Goal: Navigation & Orientation: Find specific page/section

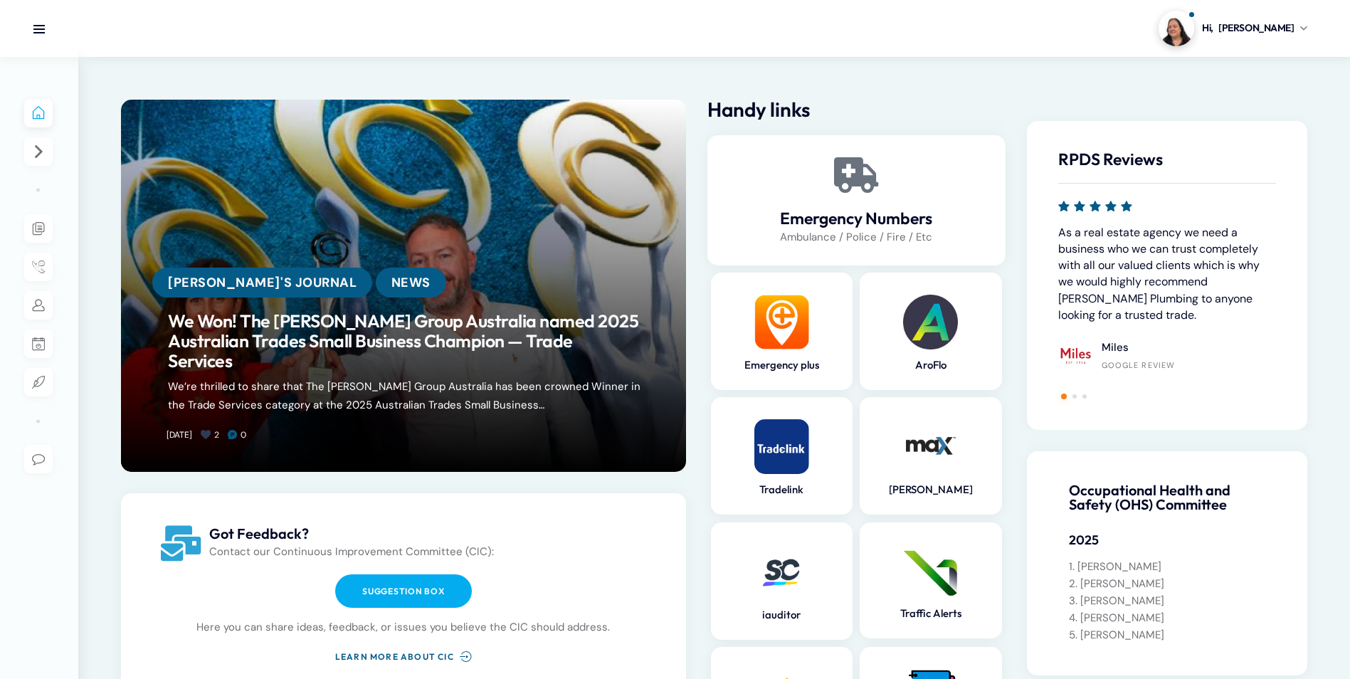
click at [704, 53] on section "Hi, [PERSON_NAME] My profile Logout" at bounding box center [714, 28] width 1272 height 57
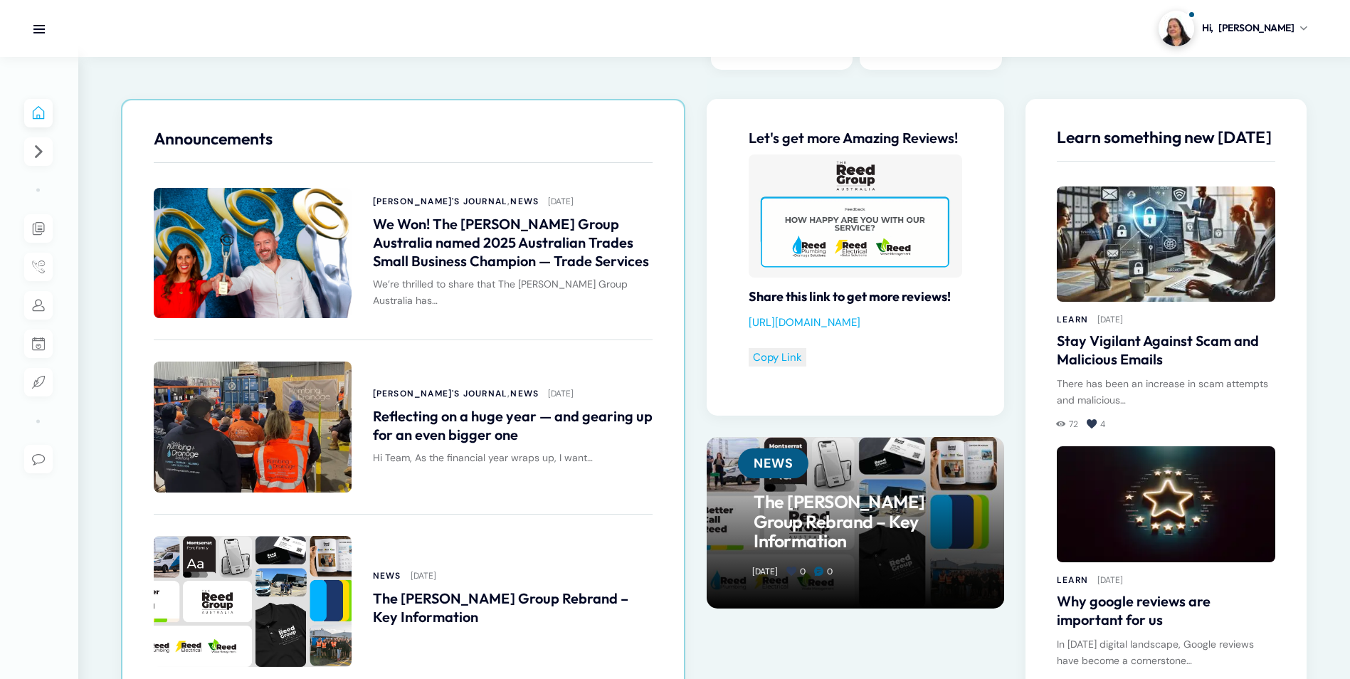
scroll to position [712, 0]
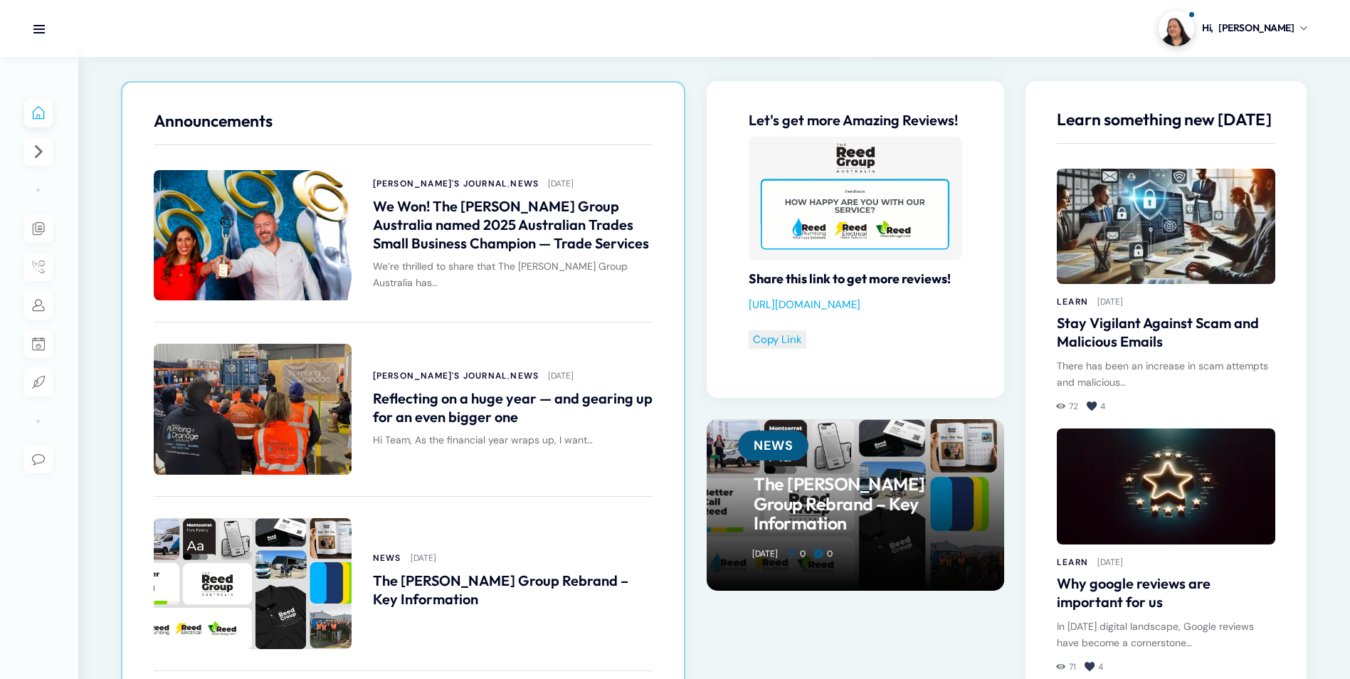
click at [263, 441] on span at bounding box center [253, 409] width 198 height 131
click at [262, 426] on span at bounding box center [253, 409] width 198 height 131
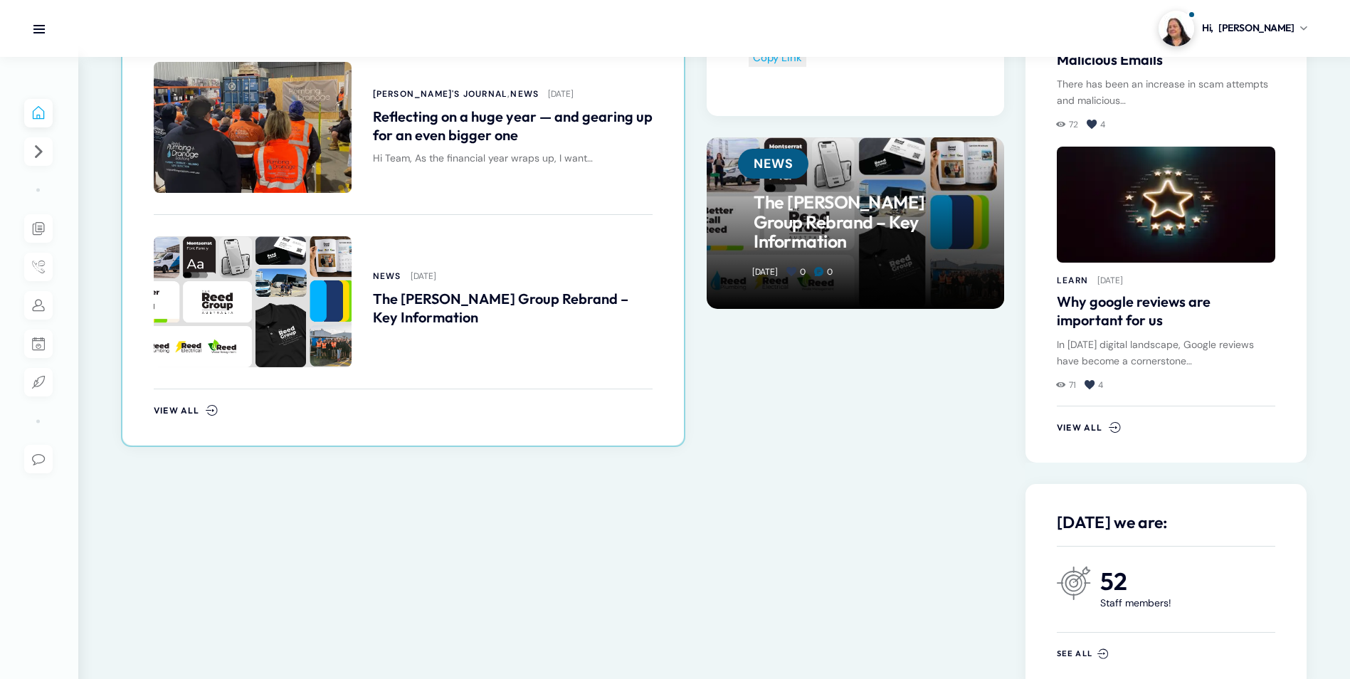
scroll to position [822, 0]
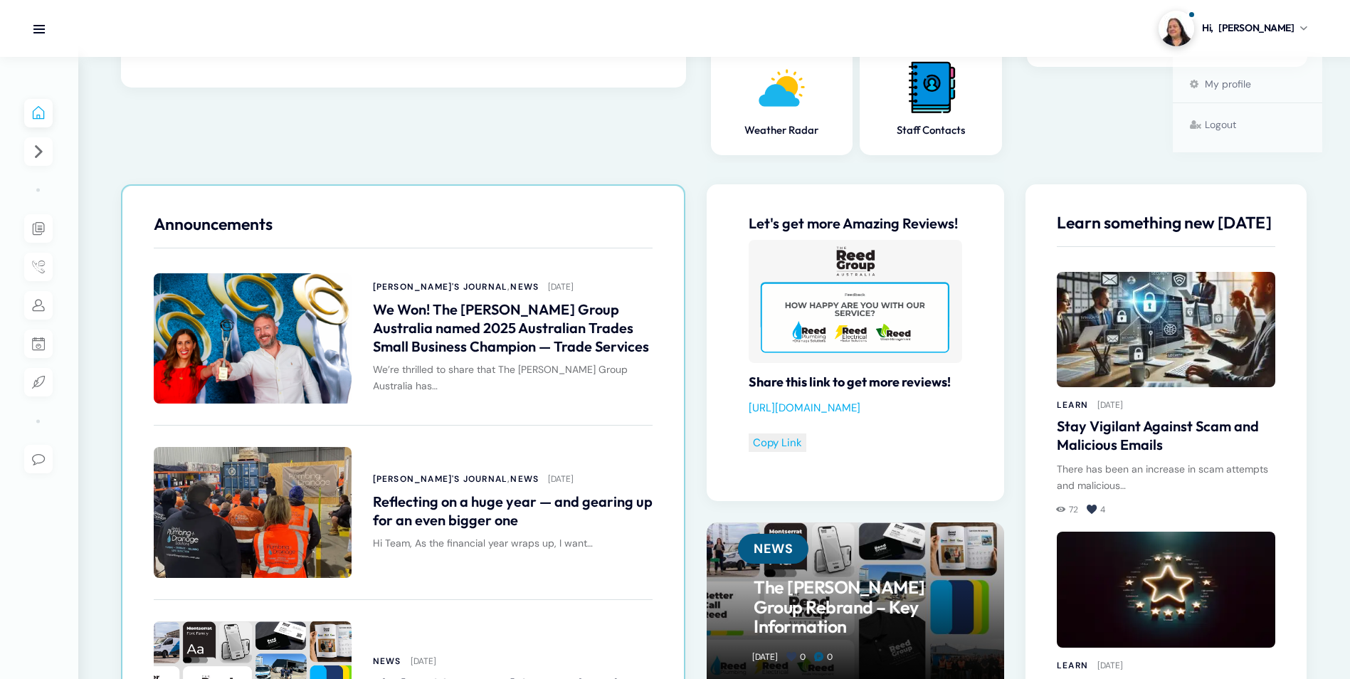
click at [1194, 30] on img at bounding box center [1177, 29] width 36 height 36
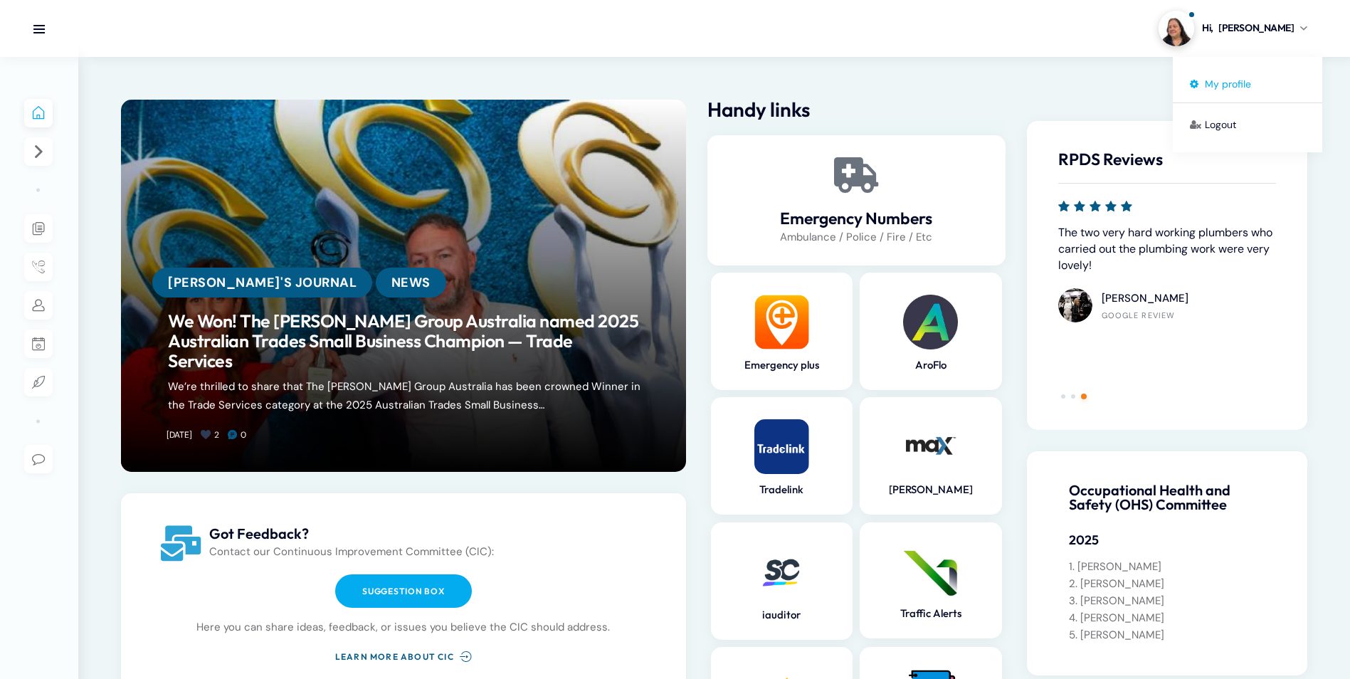
click at [1216, 88] on span "My profile" at bounding box center [1228, 84] width 46 height 13
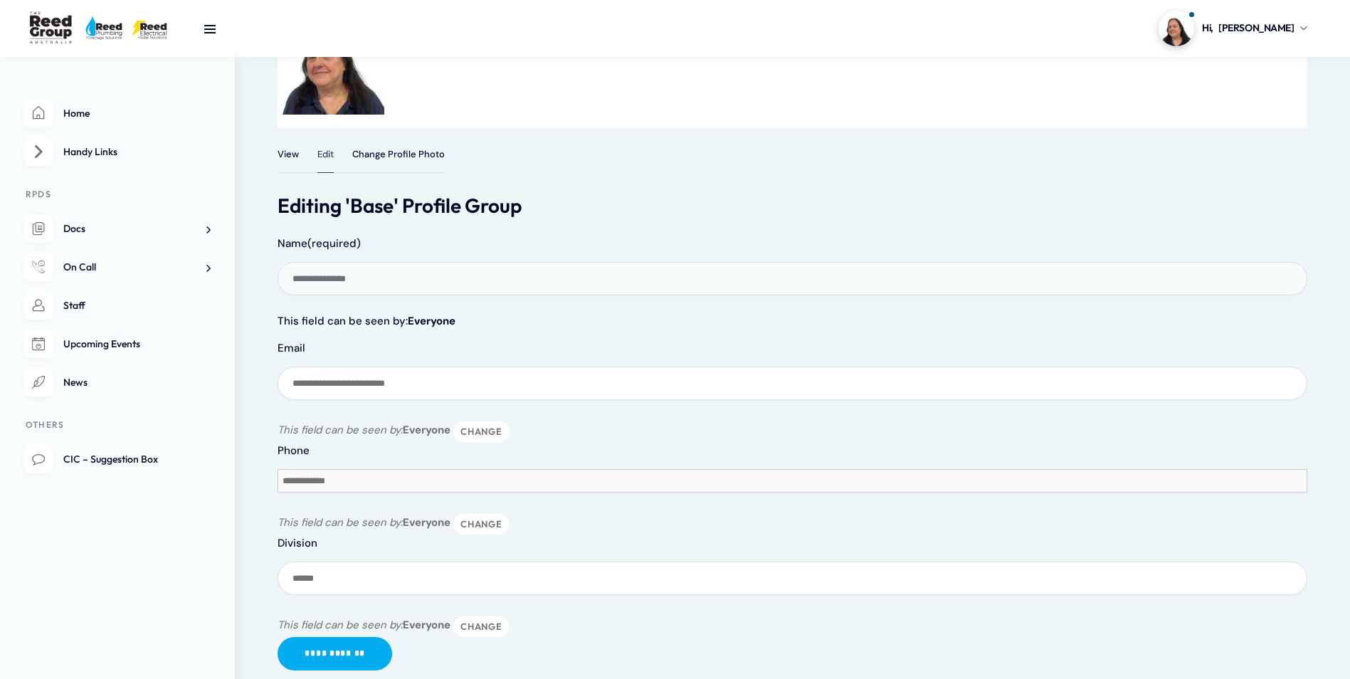
scroll to position [191, 0]
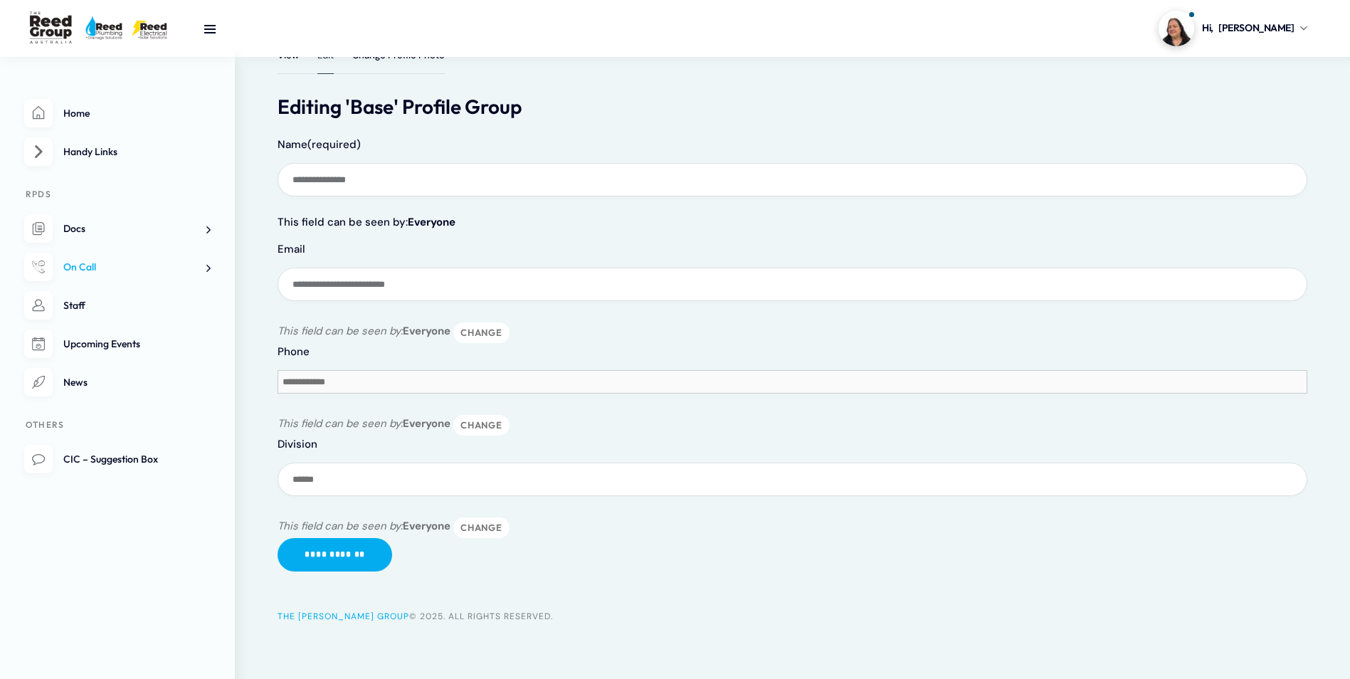
click at [75, 268] on span "On Call" at bounding box center [79, 267] width 33 height 13
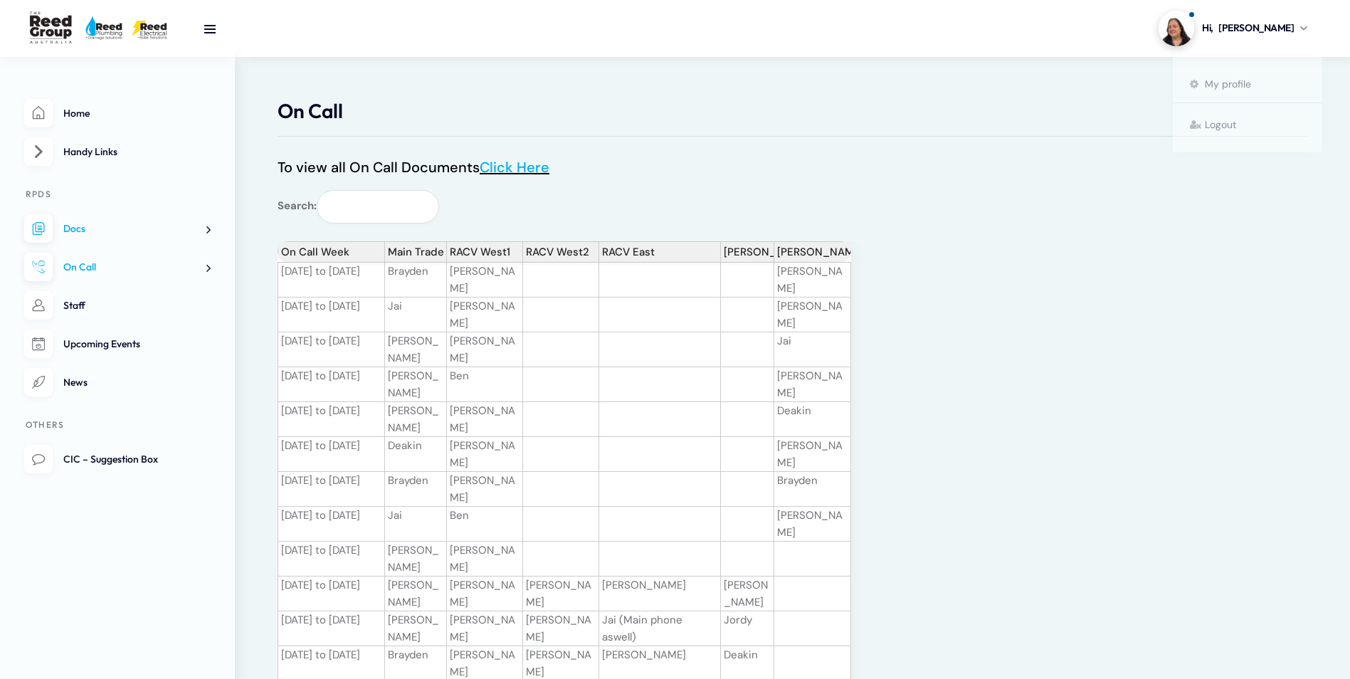
click at [1194, 26] on img at bounding box center [1177, 29] width 36 height 36
click at [1171, 130] on div "On Call" at bounding box center [793, 118] width 1030 height 37
click at [1194, 34] on img at bounding box center [1177, 29] width 36 height 36
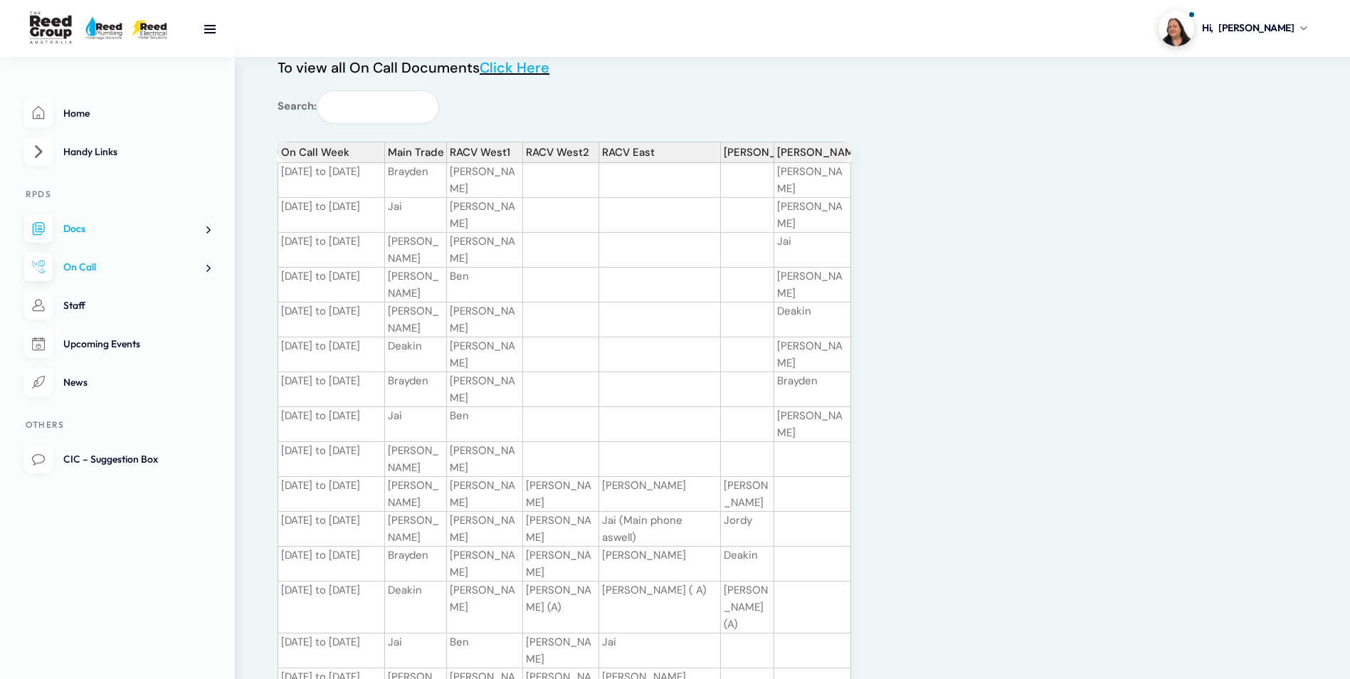
scroll to position [125, 0]
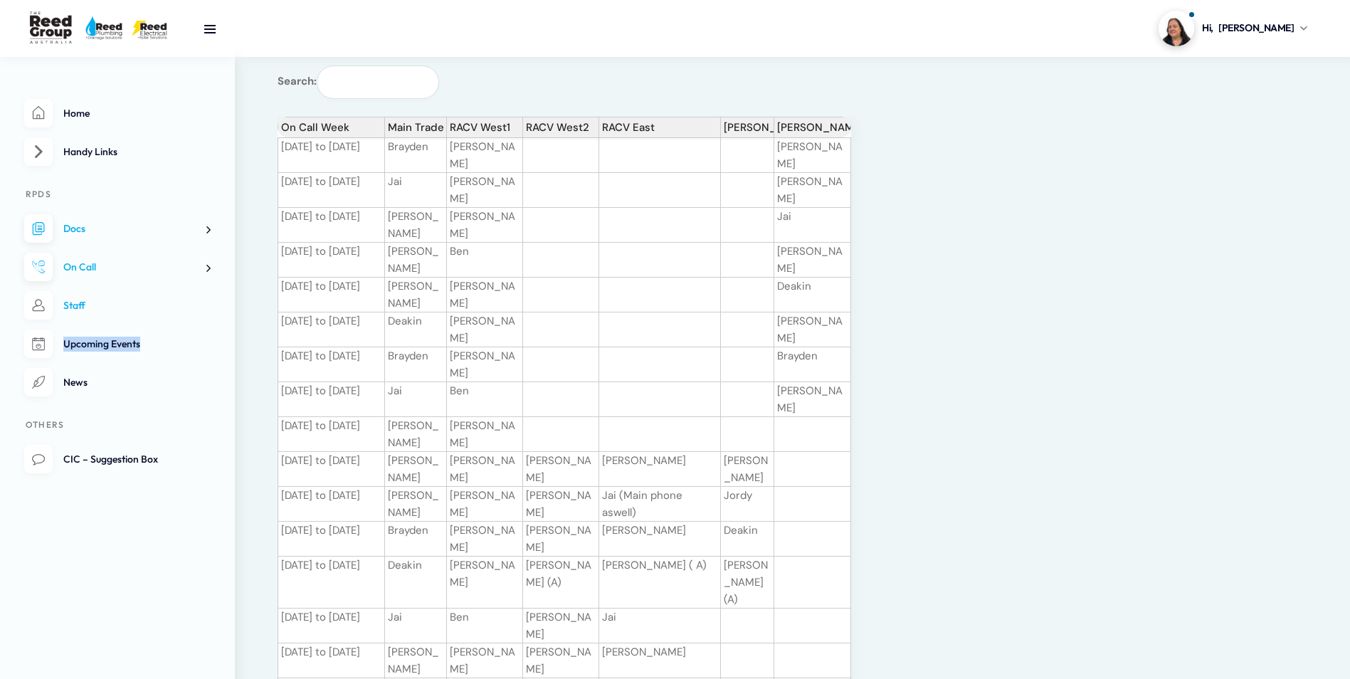
drag, startPoint x: 157, startPoint y: 322, endPoint x: 147, endPoint y: 318, distance: 11.3
click at [147, 318] on ul "Home Handy Links RPDS Docs AroFlo Rollout Plumbing Regs and Notes Toolbox notes…" at bounding box center [117, 287] width 187 height 376
click at [142, 313] on link "Staff" at bounding box center [117, 305] width 187 height 29
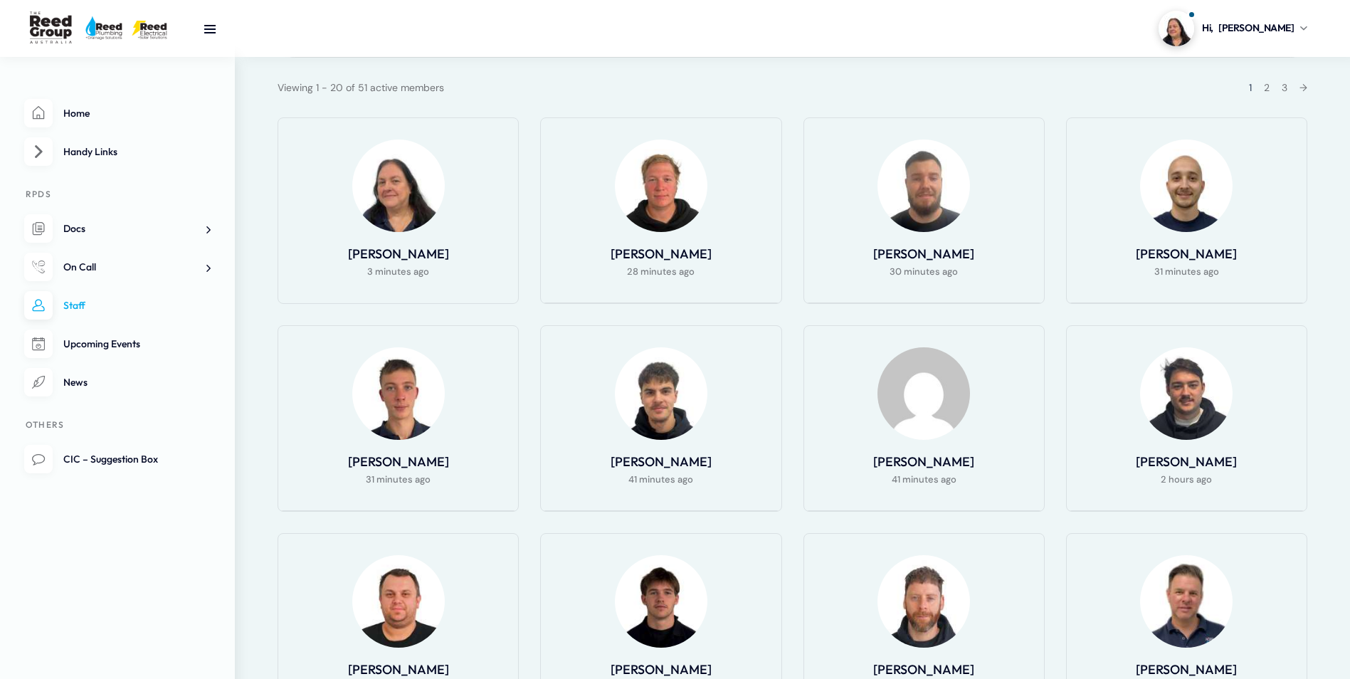
scroll to position [142, 0]
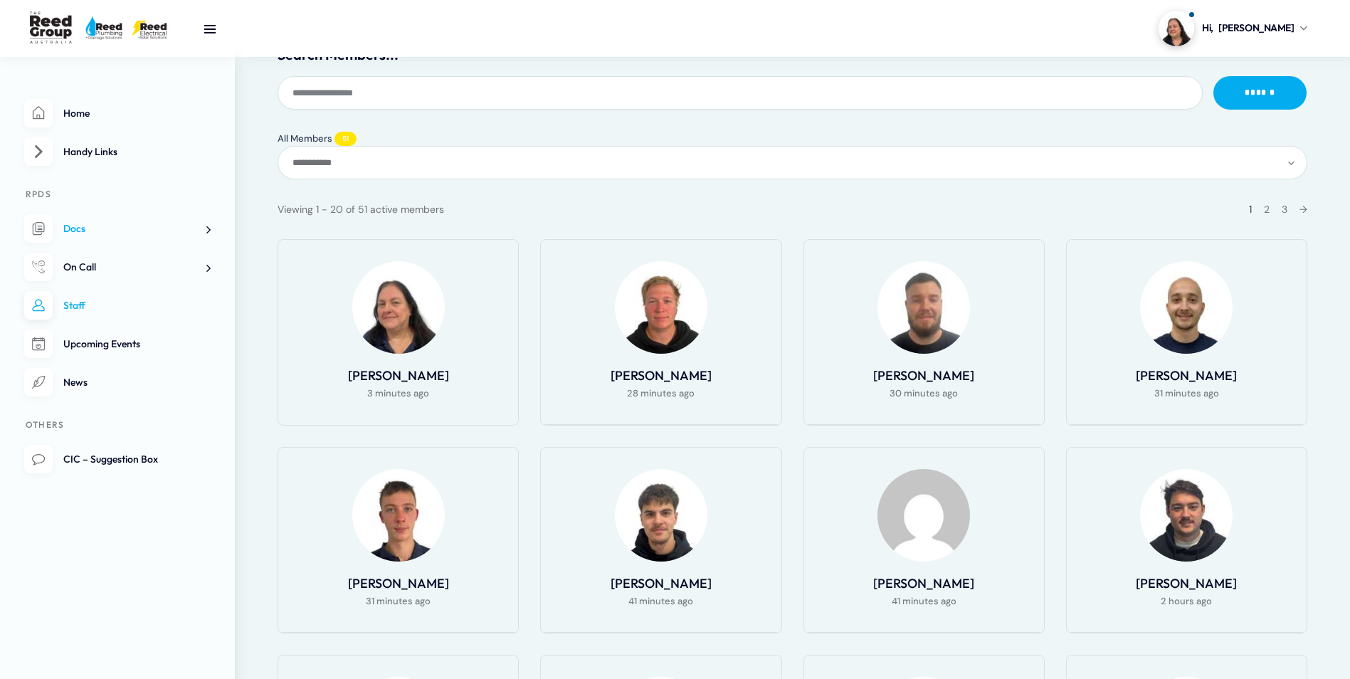
click at [78, 221] on link "Docs" at bounding box center [117, 228] width 187 height 29
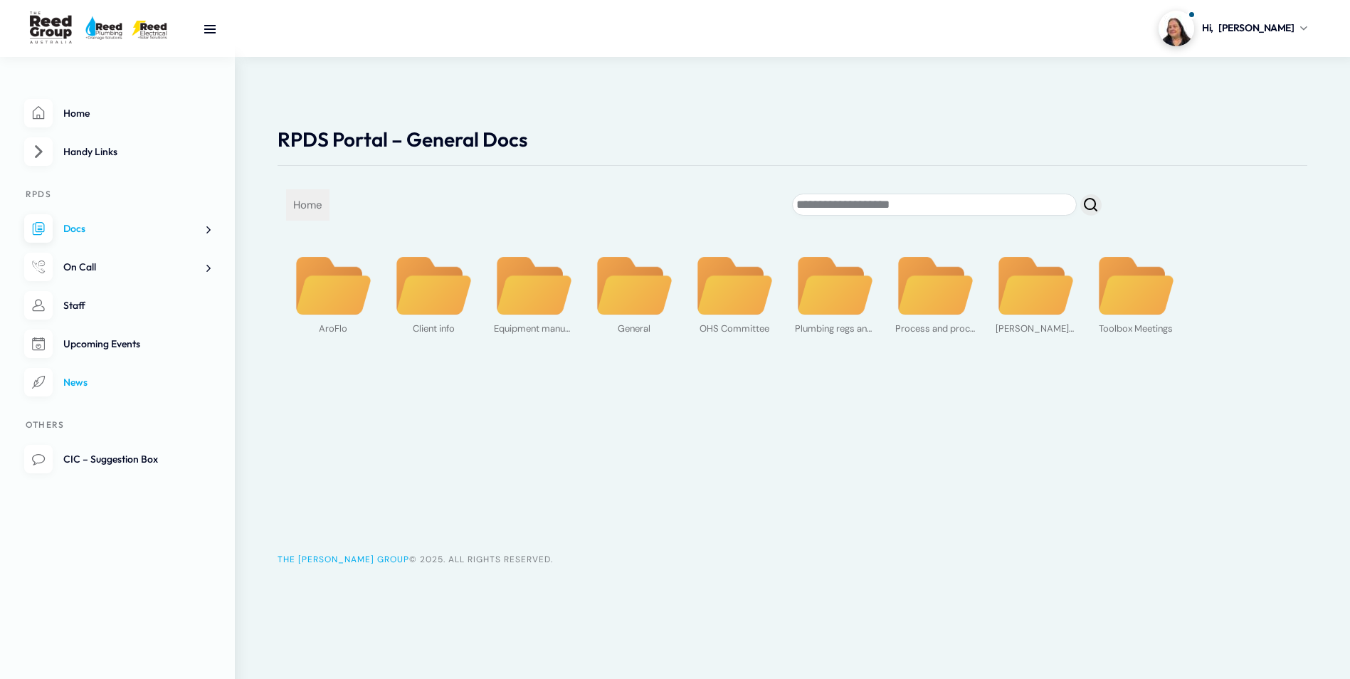
click at [61, 385] on link "News" at bounding box center [117, 382] width 187 height 29
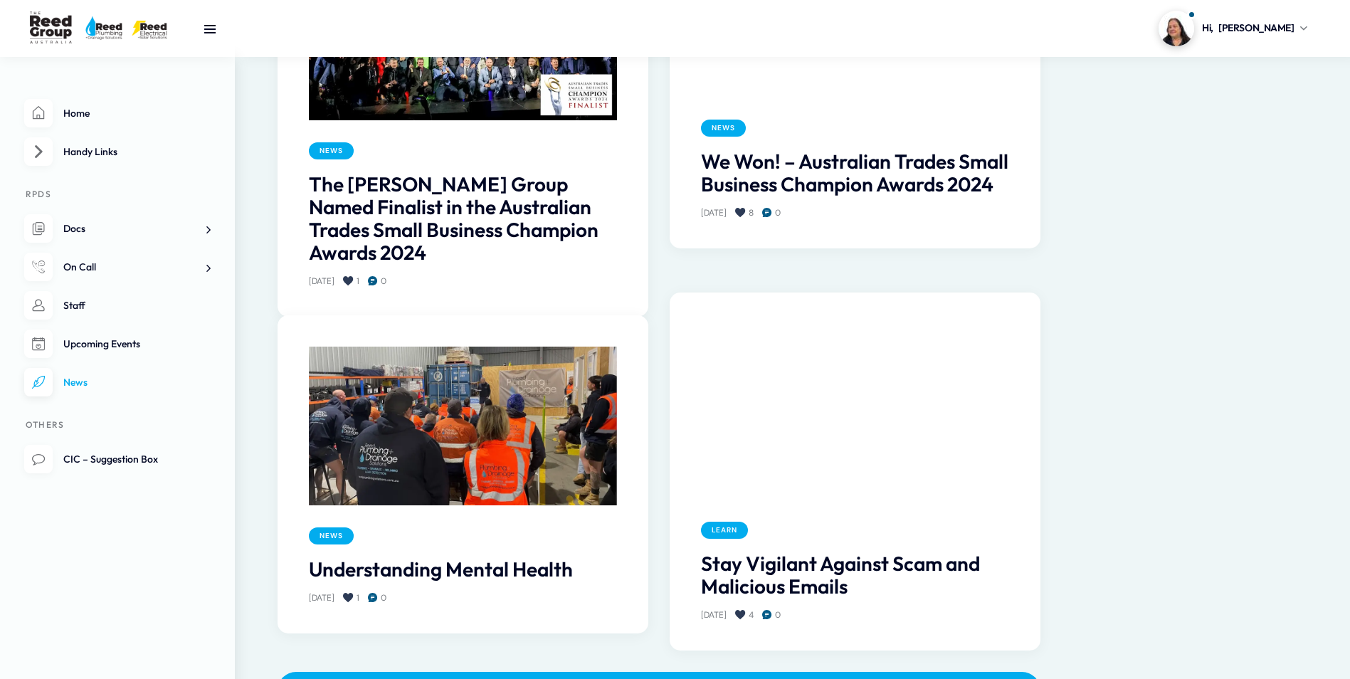
scroll to position [1277, 0]
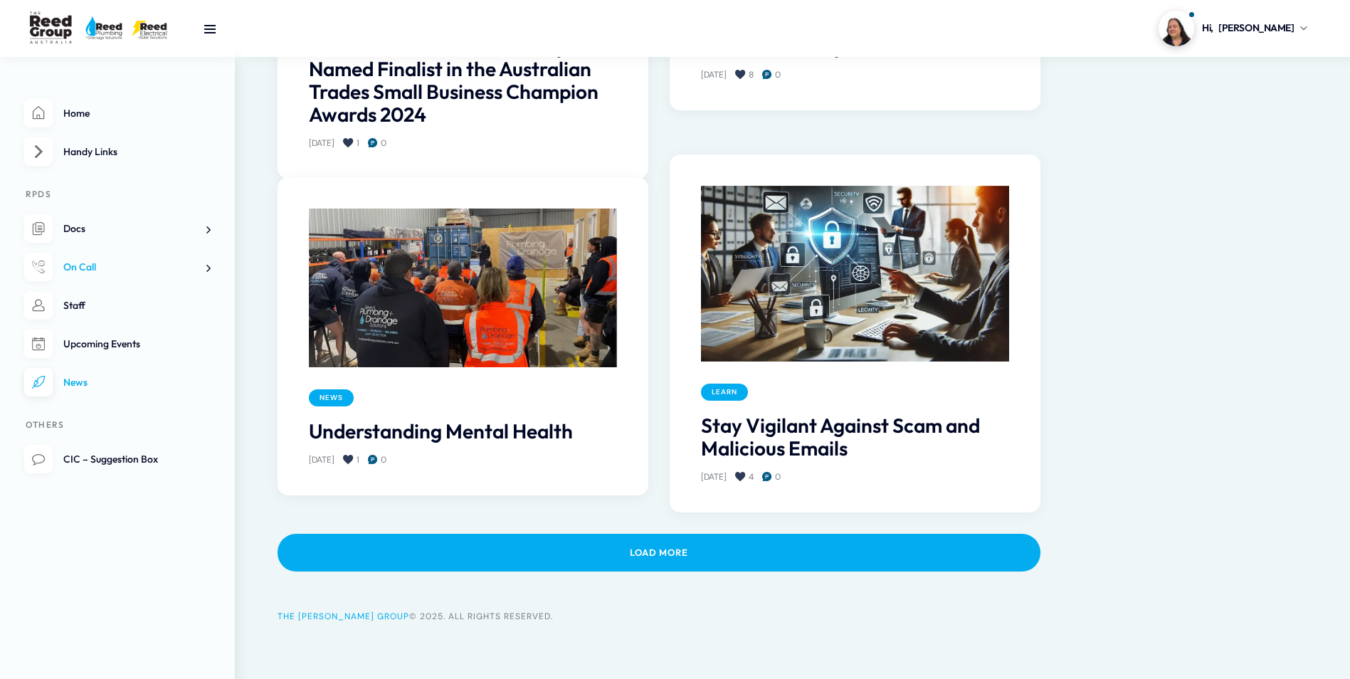
click at [65, 274] on link "On Call" at bounding box center [117, 267] width 187 height 29
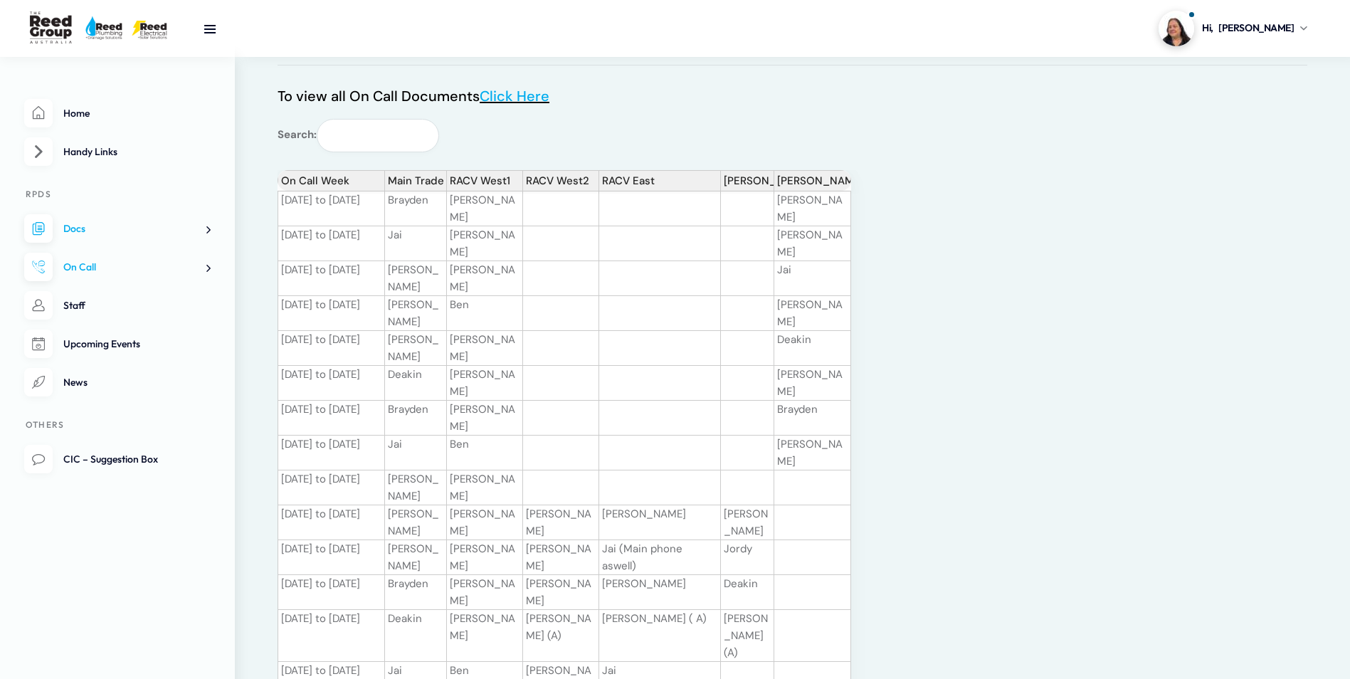
scroll to position [285, 0]
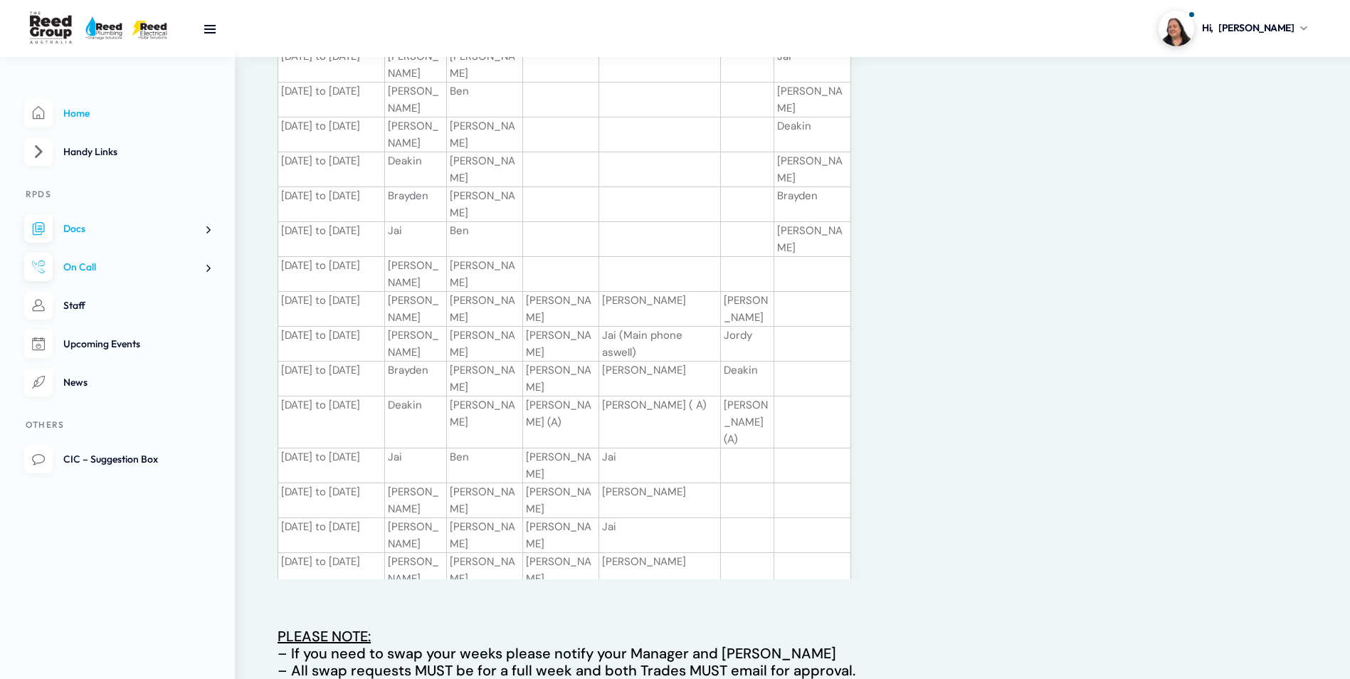
click at [102, 111] on link "Home" at bounding box center [117, 113] width 187 height 29
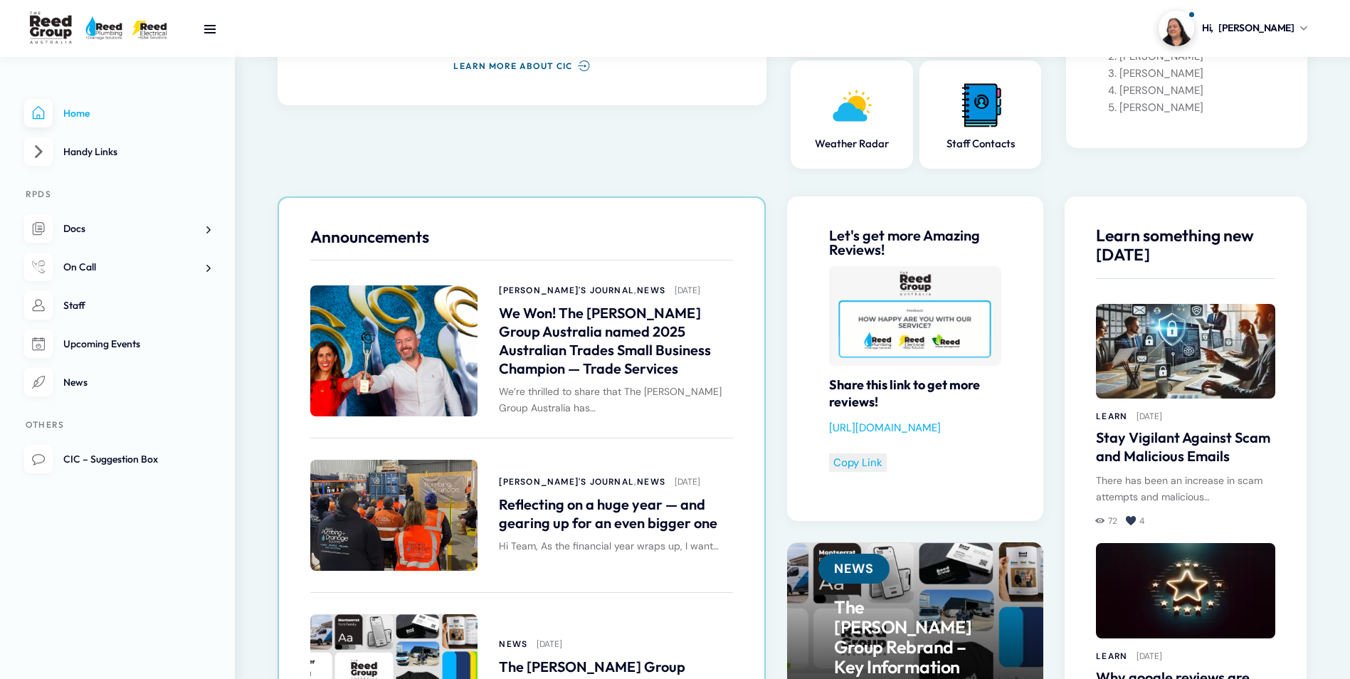
scroll to position [477, 0]
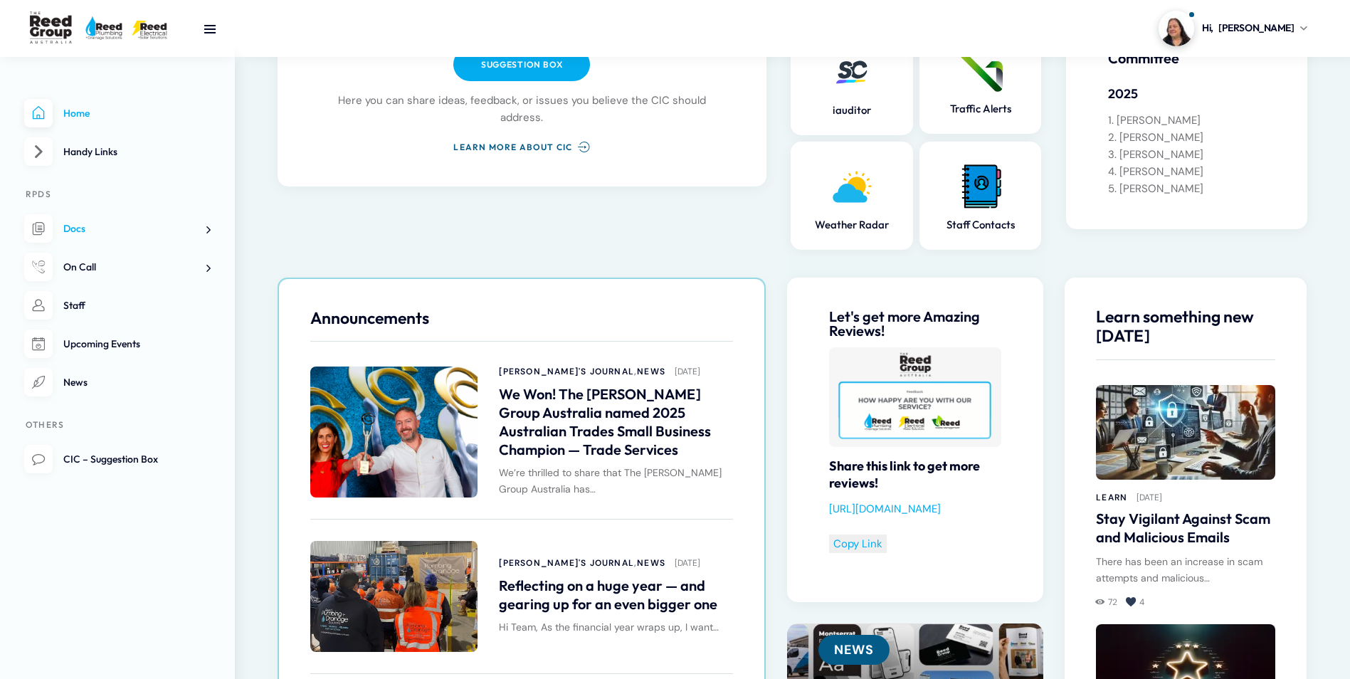
click at [75, 231] on span "Docs" at bounding box center [74, 228] width 22 height 13
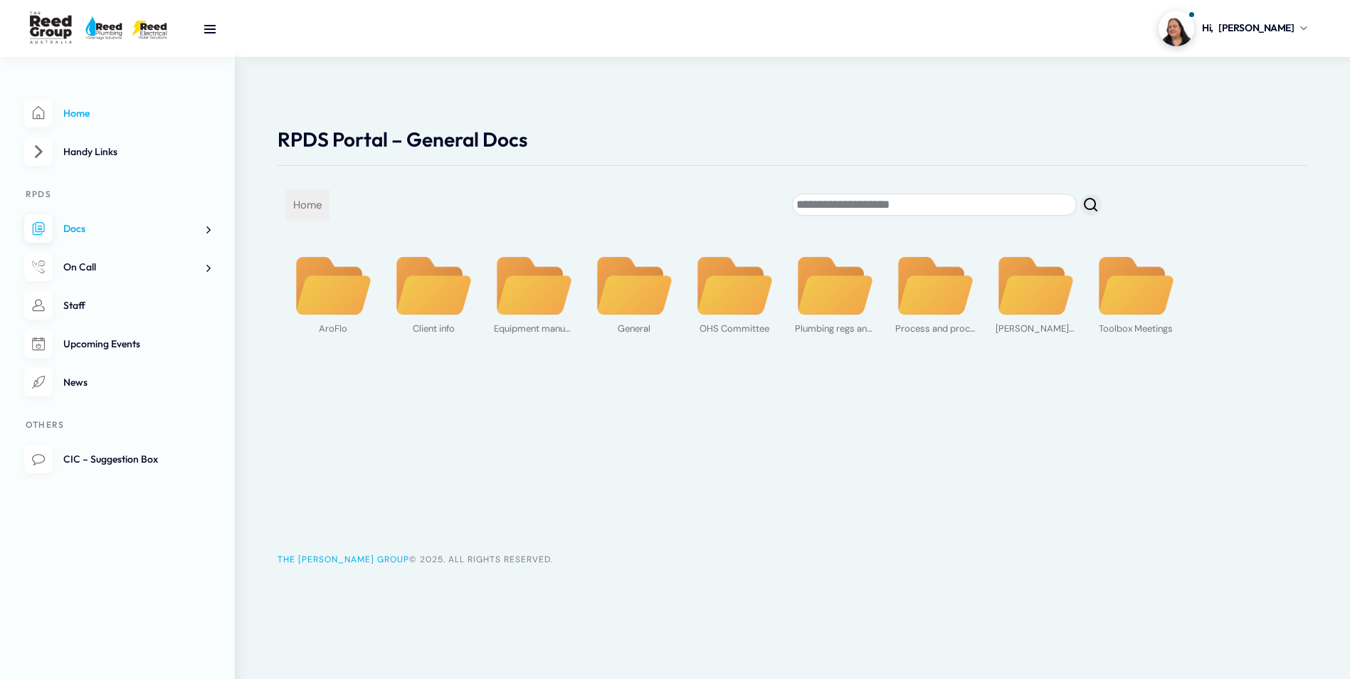
click at [105, 123] on link "Home" at bounding box center [117, 113] width 187 height 29
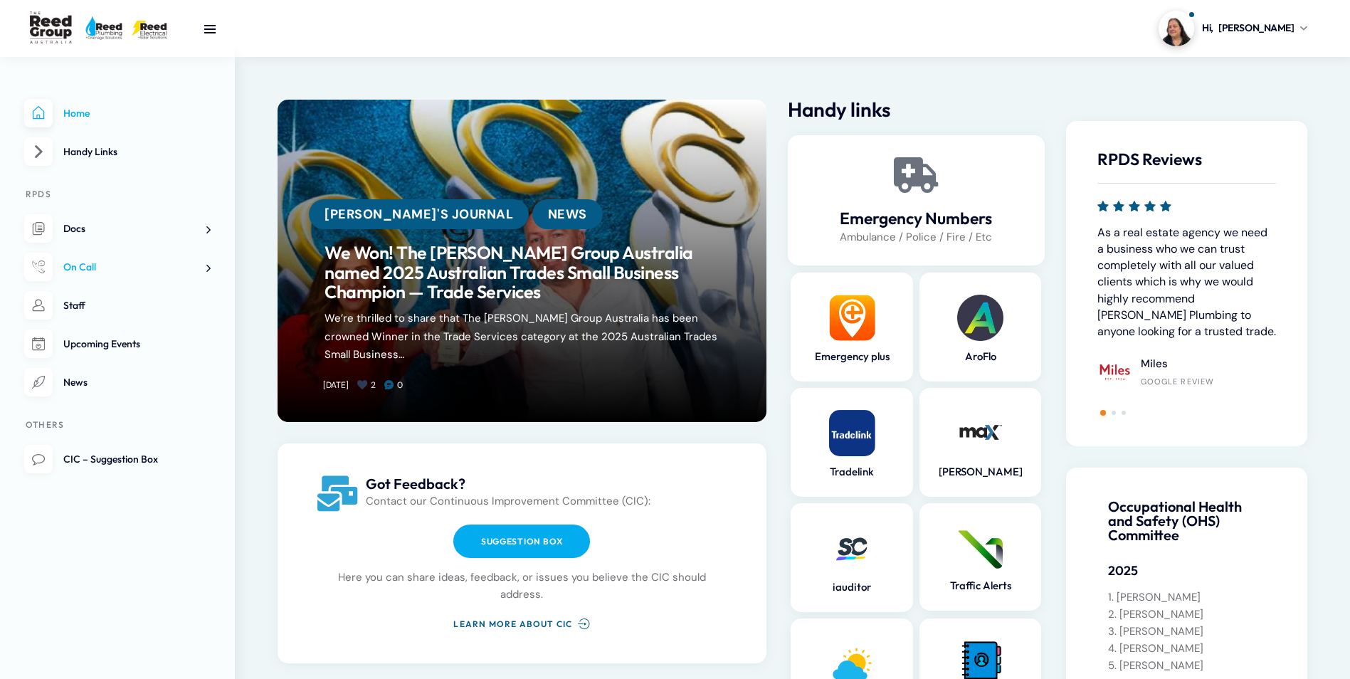
click at [122, 266] on link "On Call" at bounding box center [117, 267] width 187 height 29
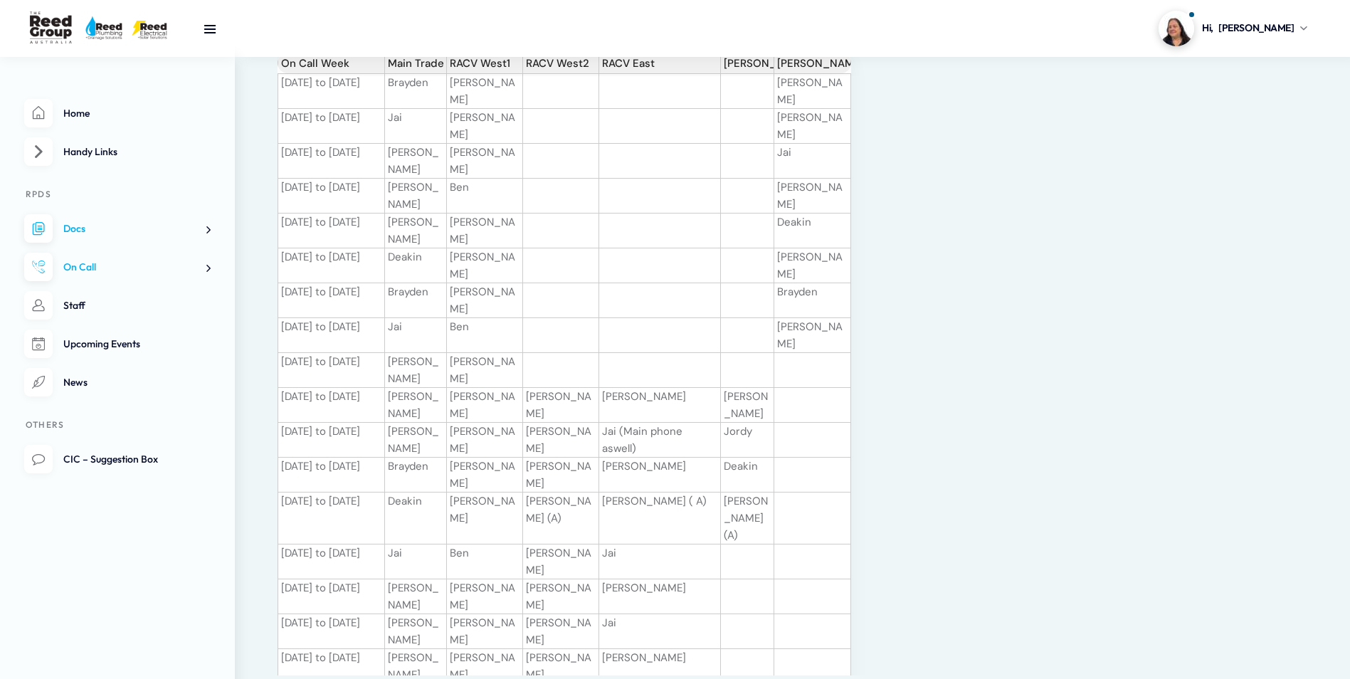
scroll to position [214, 0]
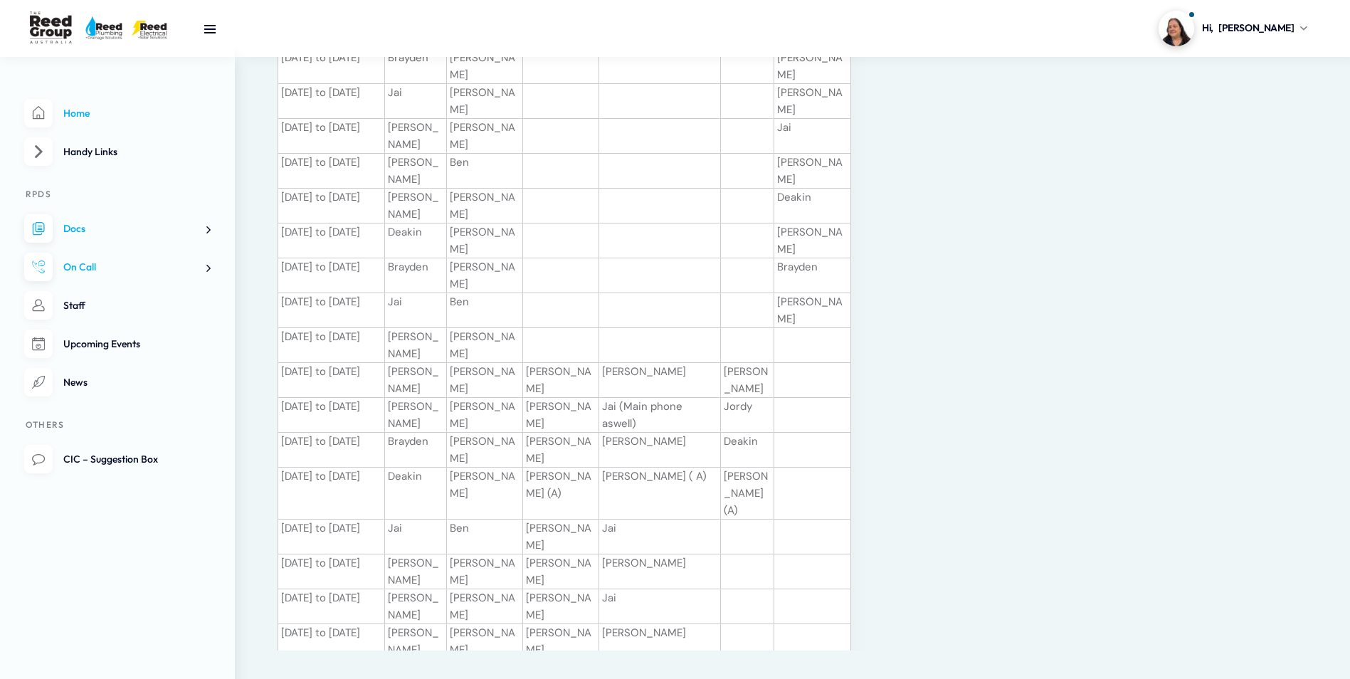
click at [83, 116] on span "Home" at bounding box center [76, 113] width 26 height 13
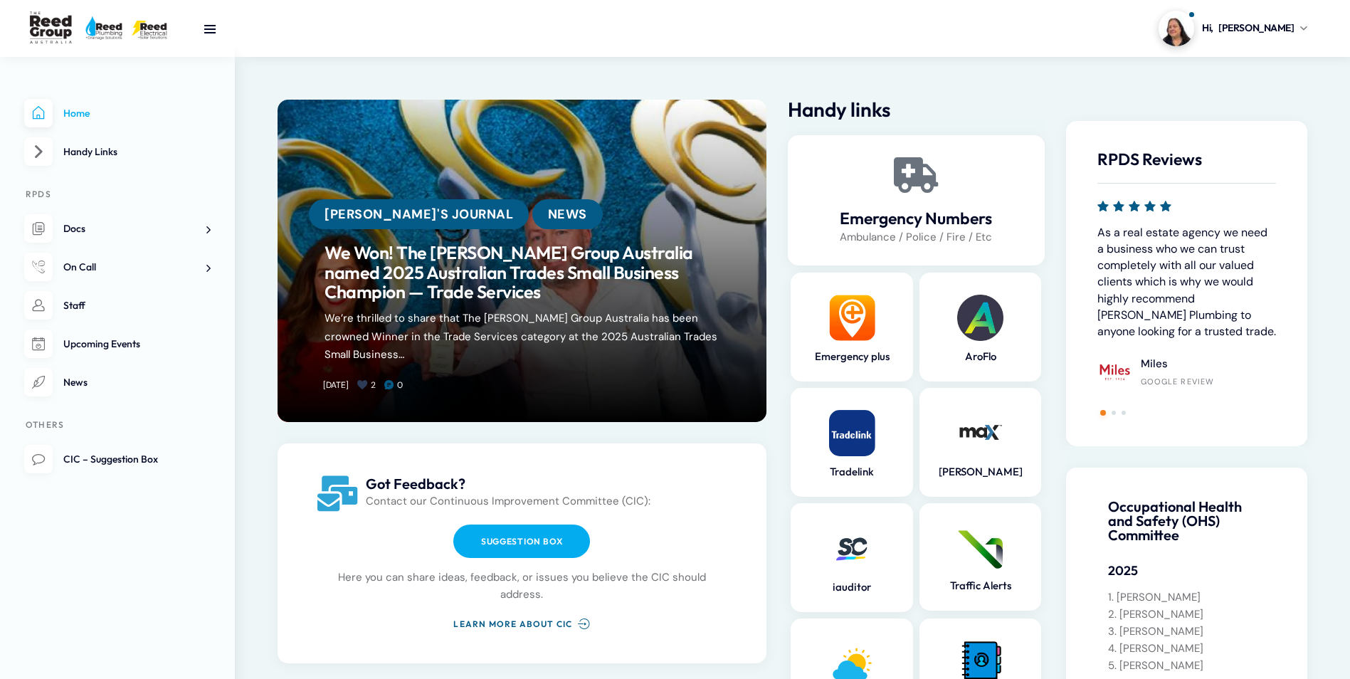
click at [648, 377] on link at bounding box center [522, 261] width 489 height 322
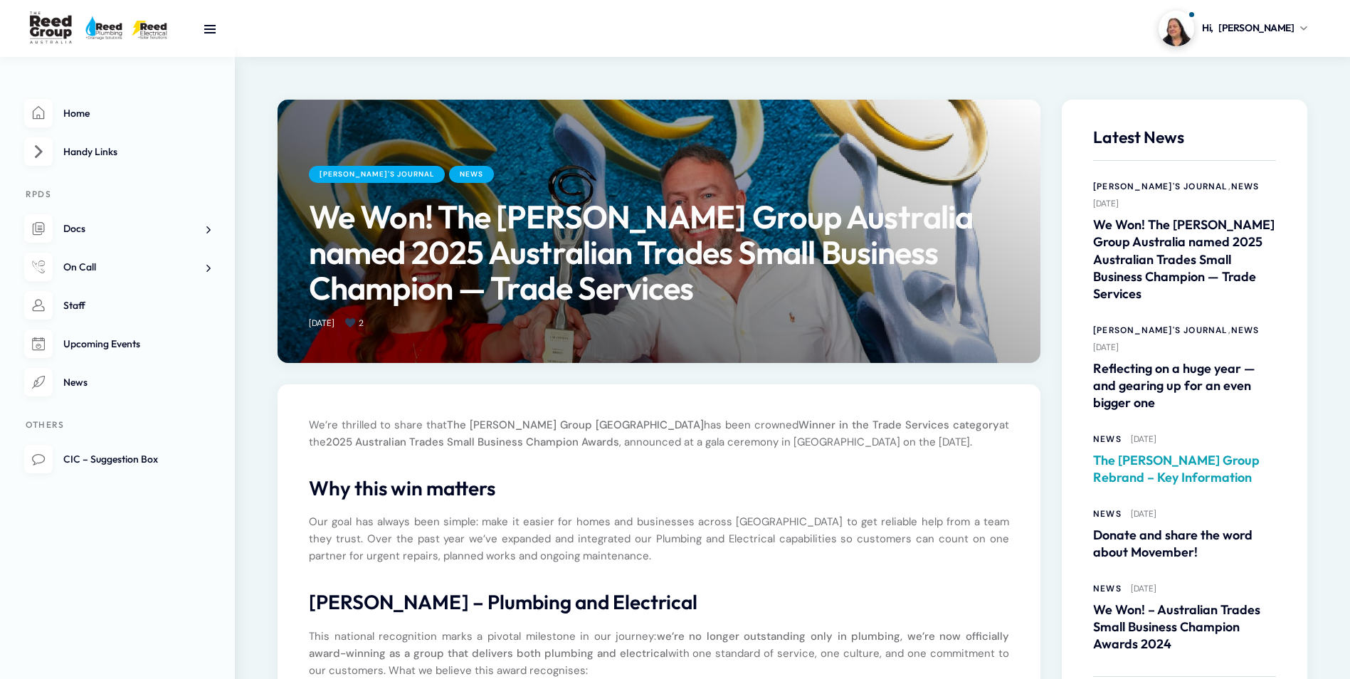
click at [1143, 452] on link "The [PERSON_NAME] Group Rebrand – Key Information" at bounding box center [1184, 469] width 183 height 34
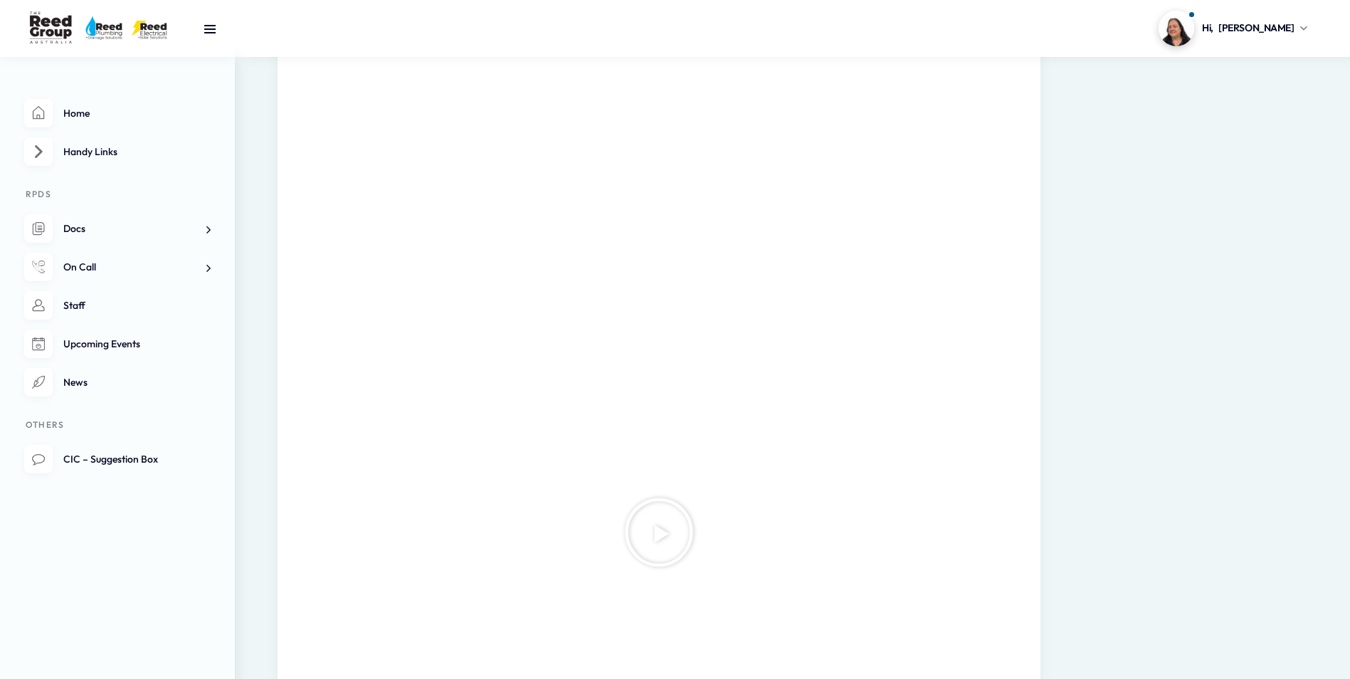
scroll to position [498, 0]
